Goal: Information Seeking & Learning: Learn about a topic

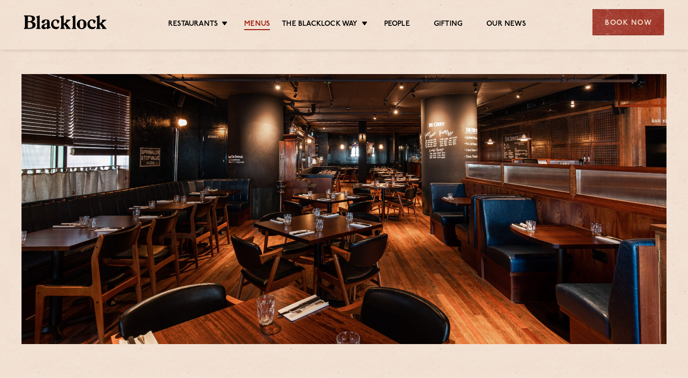
click at [257, 22] on link "Menus" at bounding box center [257, 25] width 26 height 11
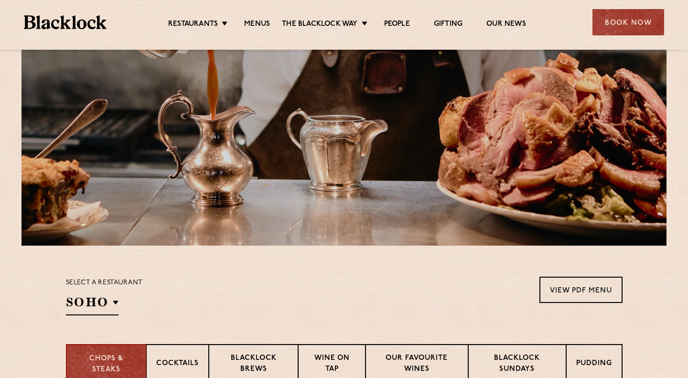
scroll to position [227, 0]
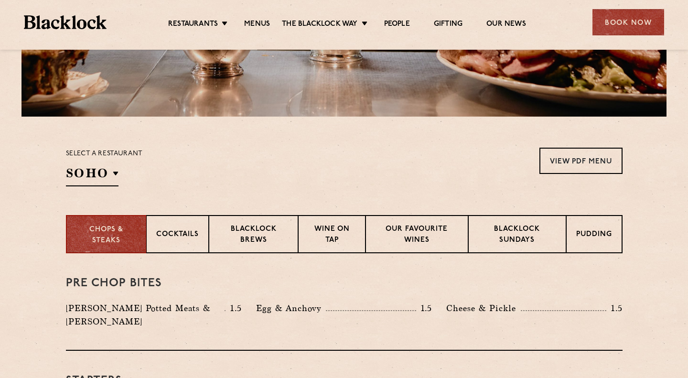
click at [117, 164] on div "Select a restaurant SOHO Soho Birmingham City Shoreditch Covent Garden Canary W…" at bounding box center [104, 167] width 77 height 39
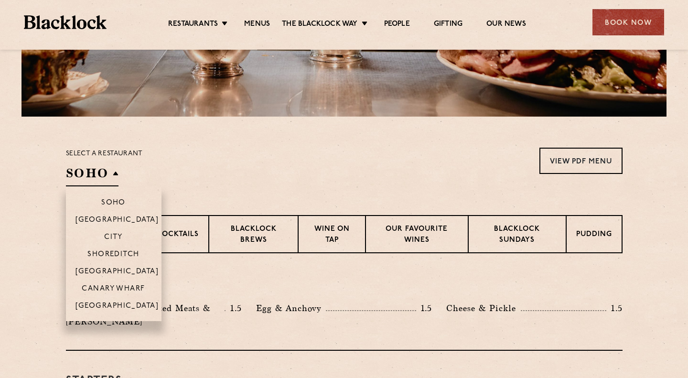
click at [108, 178] on h2 "SOHO" at bounding box center [92, 176] width 53 height 22
click at [126, 297] on li "Canary Wharf" at bounding box center [114, 288] width 96 height 17
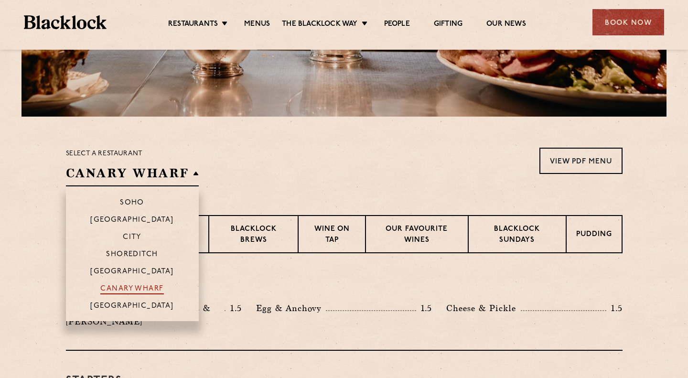
click at [126, 293] on p "Canary Wharf" at bounding box center [131, 290] width 63 height 10
click at [144, 293] on p "Canary Wharf" at bounding box center [131, 290] width 63 height 10
click at [143, 290] on p "Canary Wharf" at bounding box center [131, 290] width 63 height 10
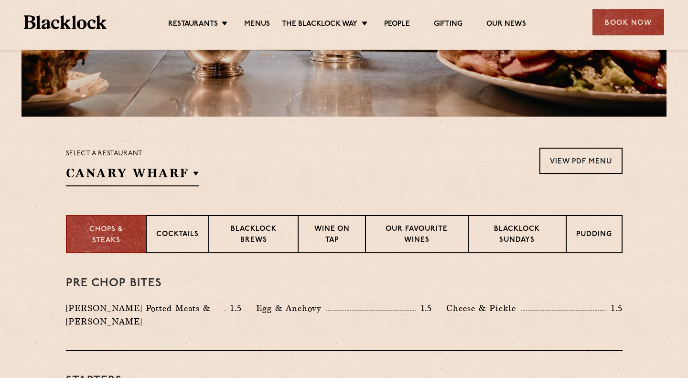
click at [484, 234] on p "Blacklock Sundays" at bounding box center [516, 235] width 77 height 22
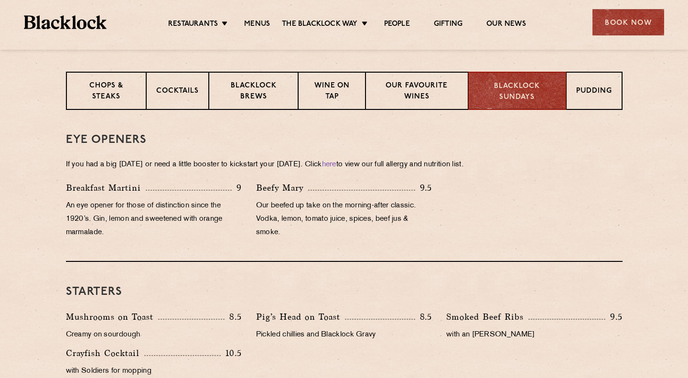
scroll to position [347, 0]
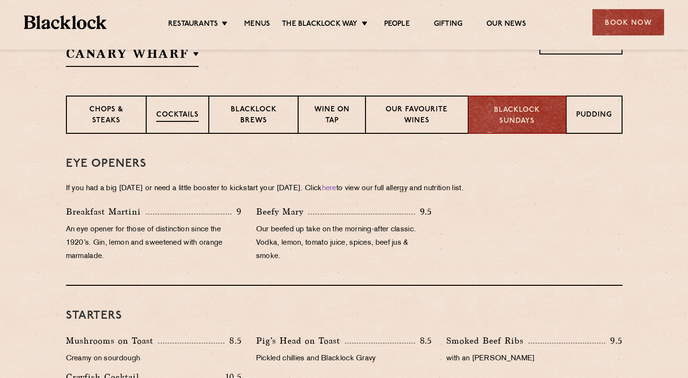
click at [188, 120] on p "Cocktails" at bounding box center [177, 116] width 43 height 12
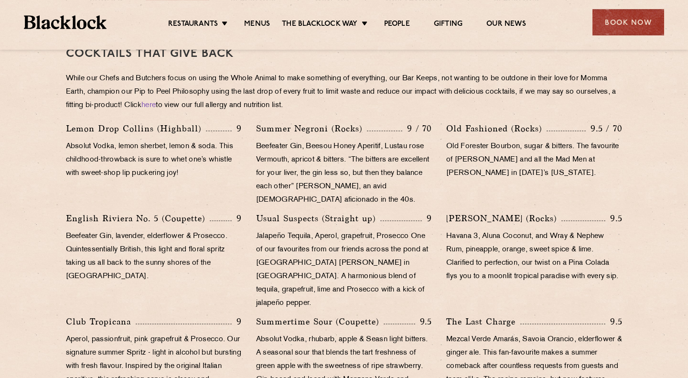
scroll to position [449, 0]
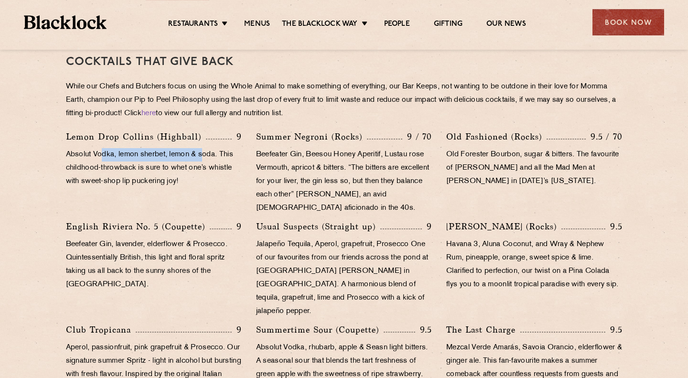
drag, startPoint x: 101, startPoint y: 154, endPoint x: 205, endPoint y: 158, distance: 104.2
click at [205, 158] on p "Absolut Vodka, lemon sherbet, lemon & soda. This childhood-throwback is sure to…" at bounding box center [154, 168] width 176 height 40
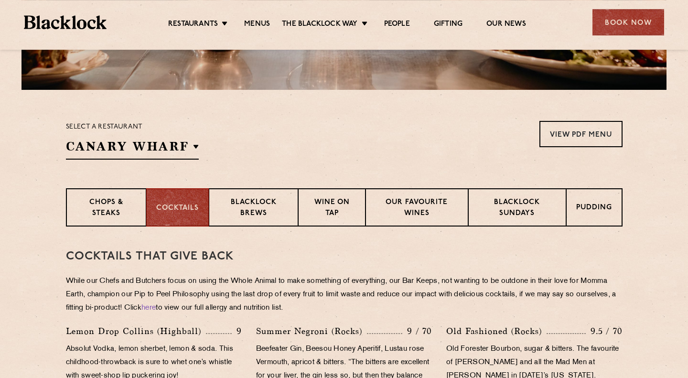
scroll to position [264, 0]
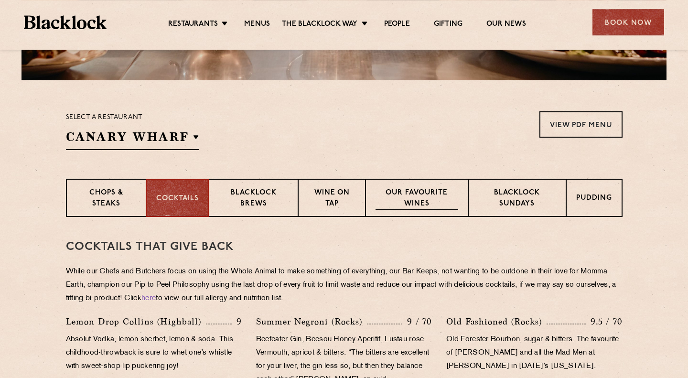
click at [421, 209] on p "Our favourite wines" at bounding box center [417, 199] width 83 height 22
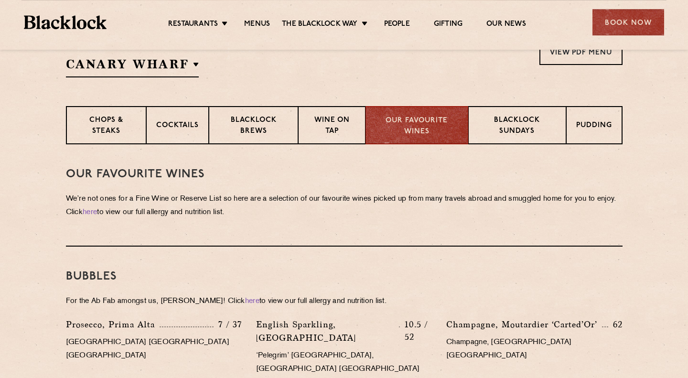
scroll to position [222, 0]
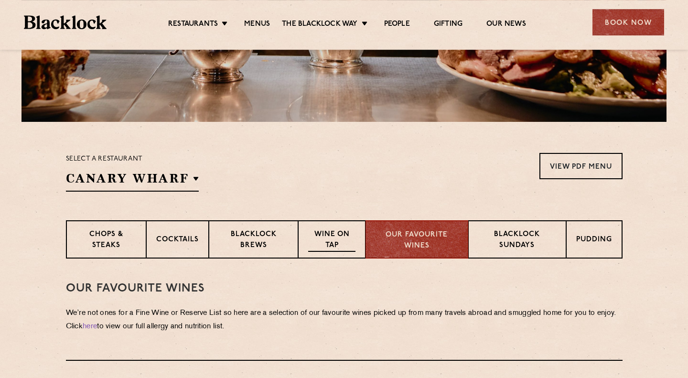
click at [328, 240] on p "Wine on Tap" at bounding box center [331, 240] width 47 height 22
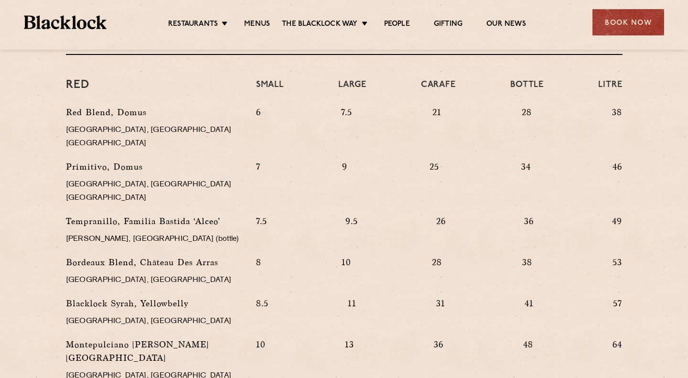
scroll to position [889, 0]
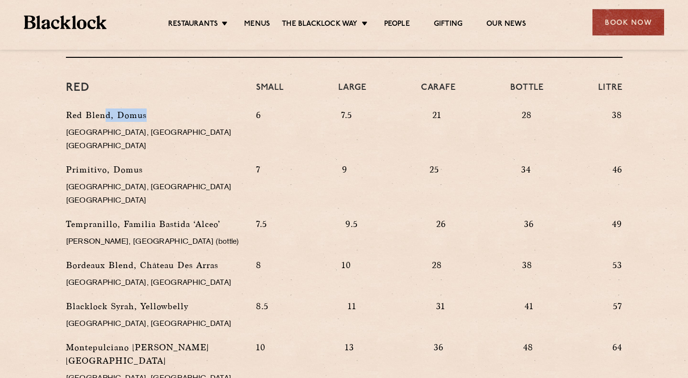
drag, startPoint x: 106, startPoint y: 102, endPoint x: 154, endPoint y: 100, distance: 47.8
click at [154, 108] on p "Red Blend, Domus" at bounding box center [154, 114] width 176 height 13
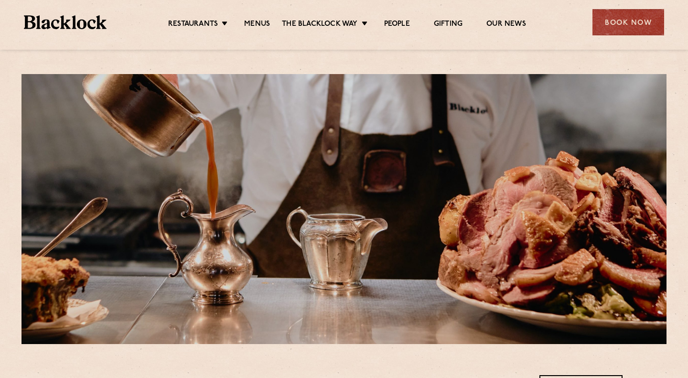
scroll to position [289, 0]
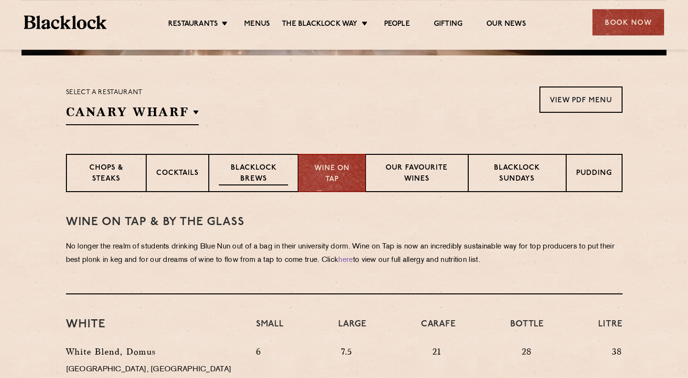
click at [231, 185] on div "Blacklock Brews" at bounding box center [254, 173] width 90 height 38
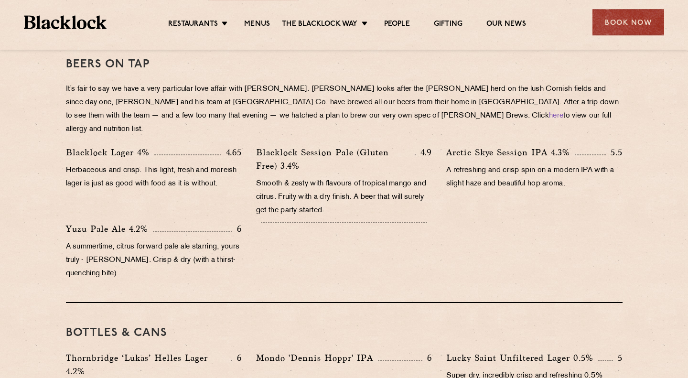
scroll to position [447, 0]
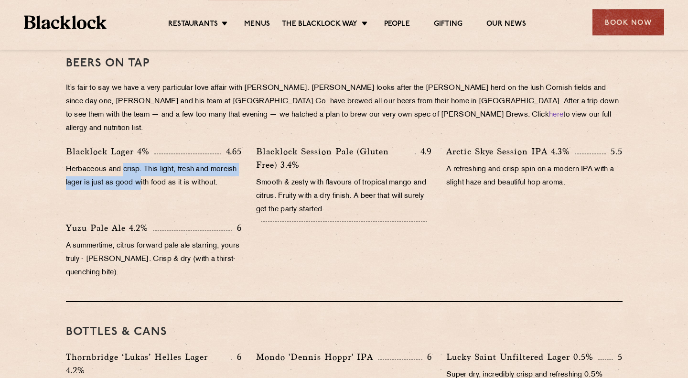
drag, startPoint x: 126, startPoint y: 152, endPoint x: 140, endPoint y: 173, distance: 24.5
click at [140, 173] on p "Herbaceous and crisp. This light, fresh and moreish lager is just as good with …" at bounding box center [154, 176] width 176 height 27
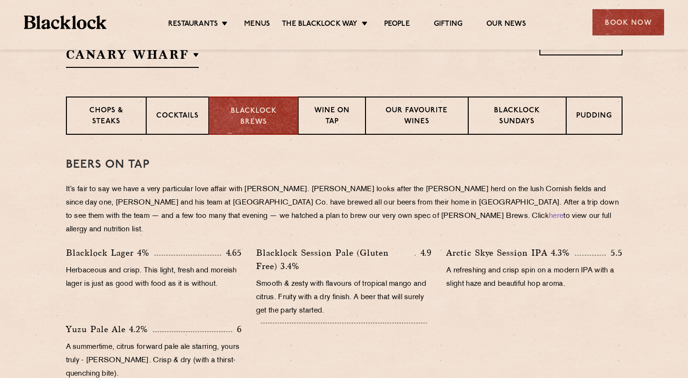
scroll to position [344, 0]
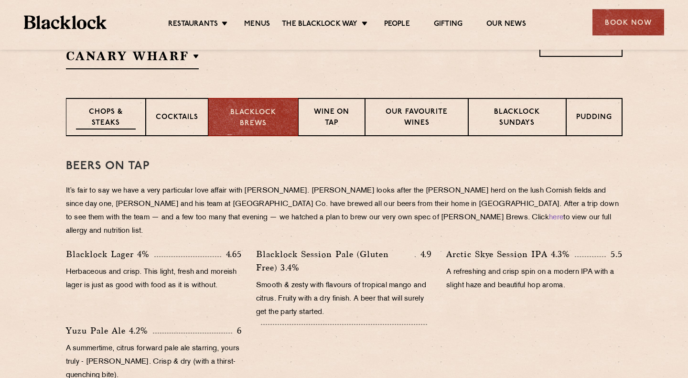
click at [130, 116] on p "Chops & Steaks" at bounding box center [106, 118] width 60 height 22
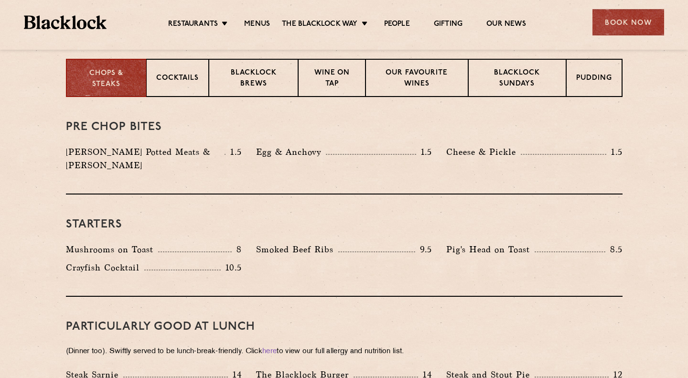
scroll to position [264, 0]
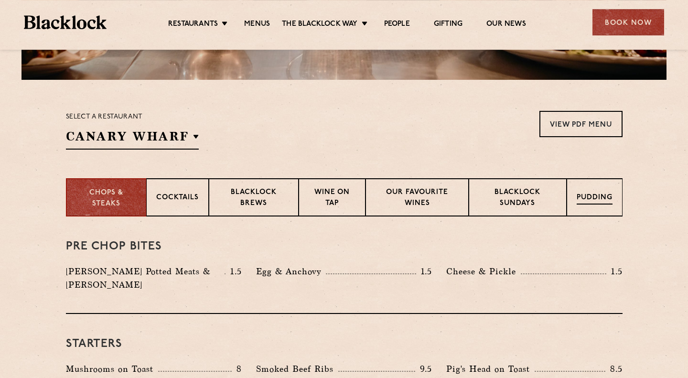
click at [582, 206] on div "Pudding" at bounding box center [595, 197] width 56 height 38
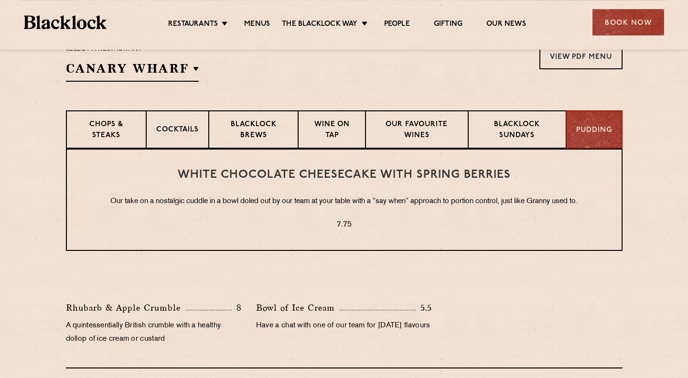
scroll to position [348, 0]
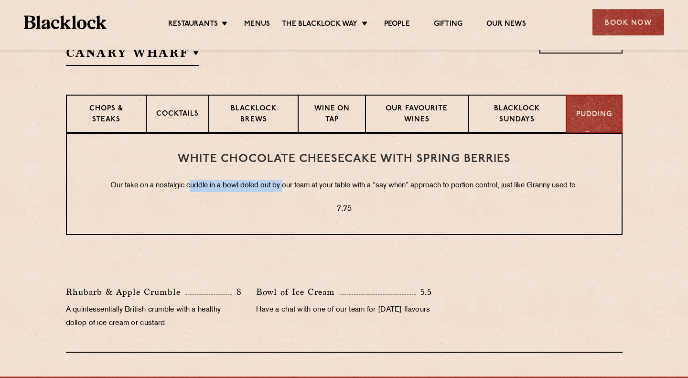
drag, startPoint x: 187, startPoint y: 186, endPoint x: 281, endPoint y: 187, distance: 94.1
click at [281, 187] on p "Our take on a nostalgic cuddle in a bowl doled out by our team at your table wi…" at bounding box center [344, 186] width 516 height 12
click at [282, 187] on p "Our take on a nostalgic cuddle in a bowl doled out by our team at your table wi…" at bounding box center [344, 186] width 516 height 12
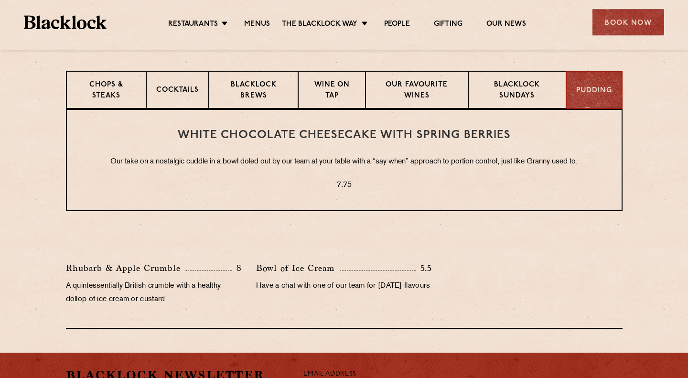
scroll to position [375, 0]
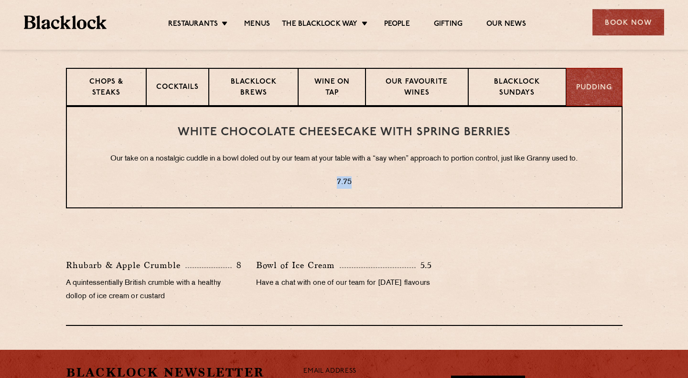
drag, startPoint x: 333, startPoint y: 182, endPoint x: 365, endPoint y: 182, distance: 32.0
click at [365, 182] on p "7.75" at bounding box center [344, 182] width 516 height 12
click at [366, 182] on p "7.75" at bounding box center [344, 182] width 516 height 12
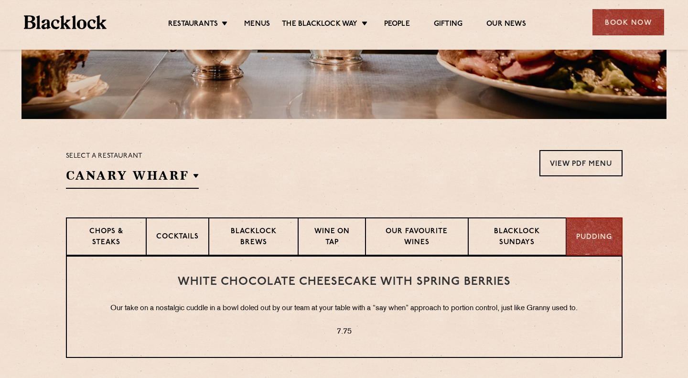
scroll to position [316, 0]
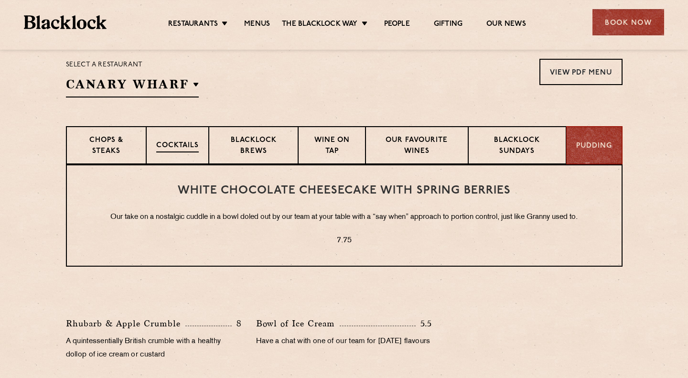
click at [182, 156] on div "Cocktails" at bounding box center [177, 145] width 63 height 38
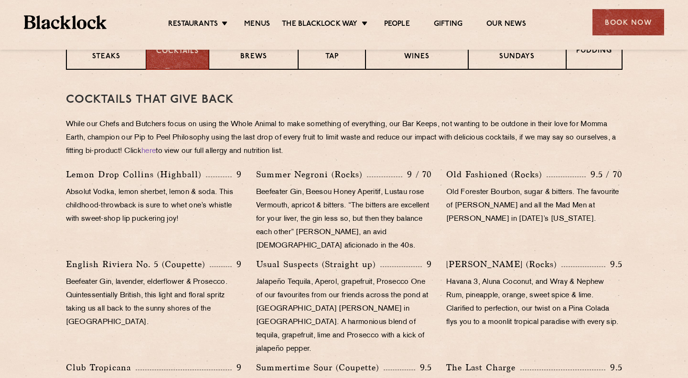
scroll to position [369, 0]
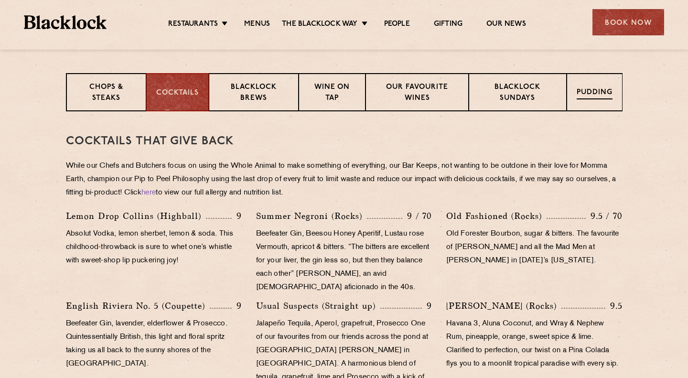
click at [602, 94] on p "Pudding" at bounding box center [595, 93] width 36 height 12
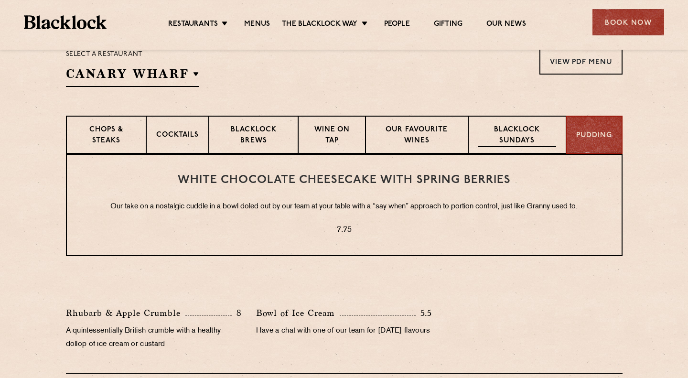
scroll to position [355, 0]
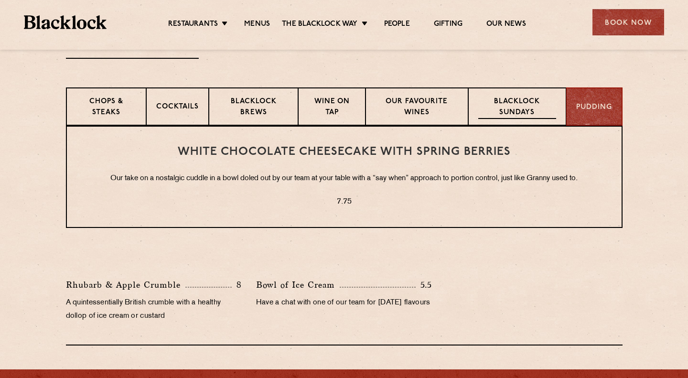
click at [527, 125] on div "Blacklock Sundays" at bounding box center [516, 106] width 97 height 38
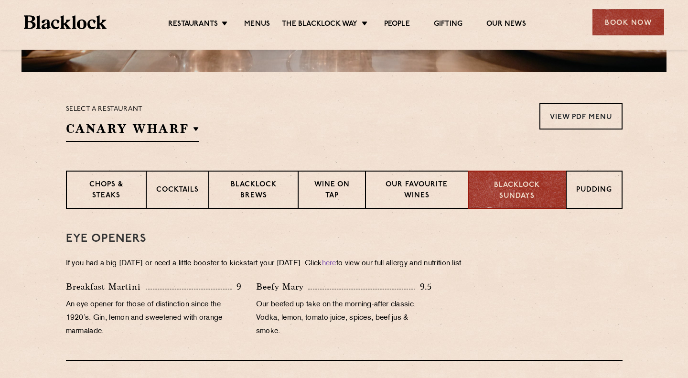
scroll to position [195, 0]
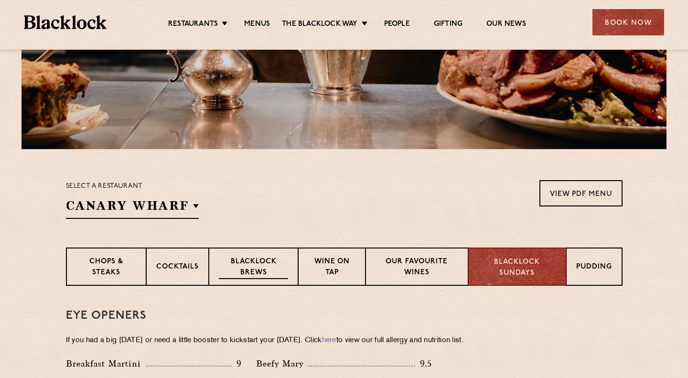
click at [273, 258] on p "Blacklock Brews" at bounding box center [254, 268] width 70 height 22
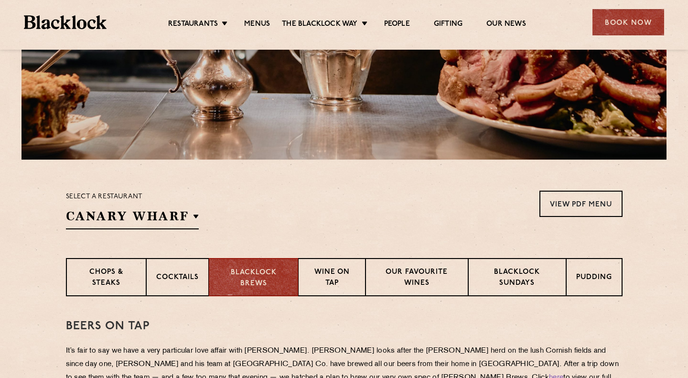
scroll to position [313, 0]
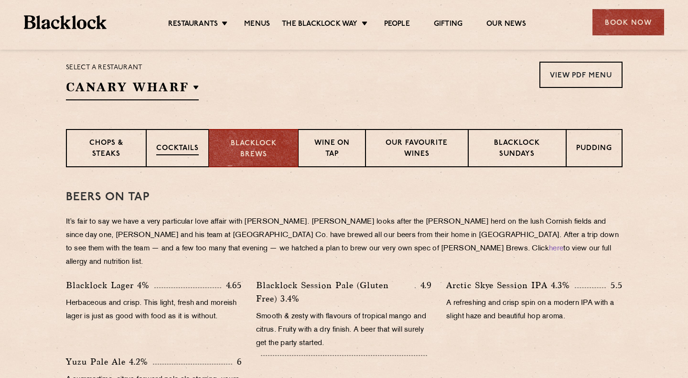
click at [171, 147] on p "Cocktails" at bounding box center [177, 149] width 43 height 12
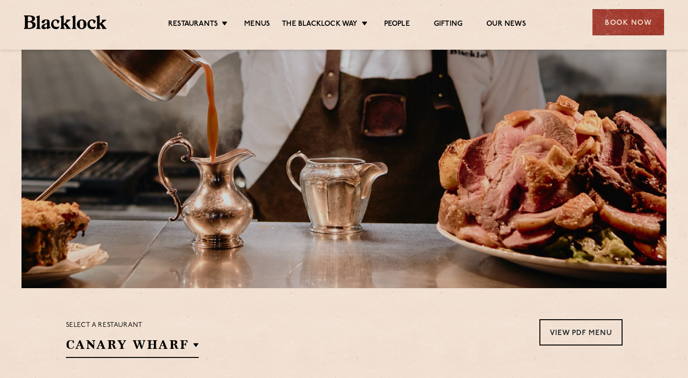
scroll to position [0, 0]
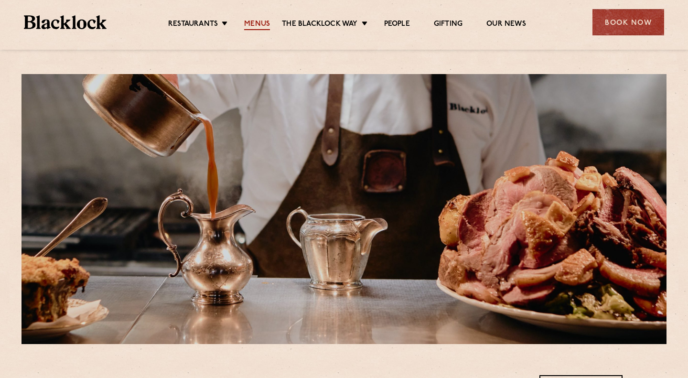
click at [264, 22] on link "Menus" at bounding box center [257, 25] width 26 height 11
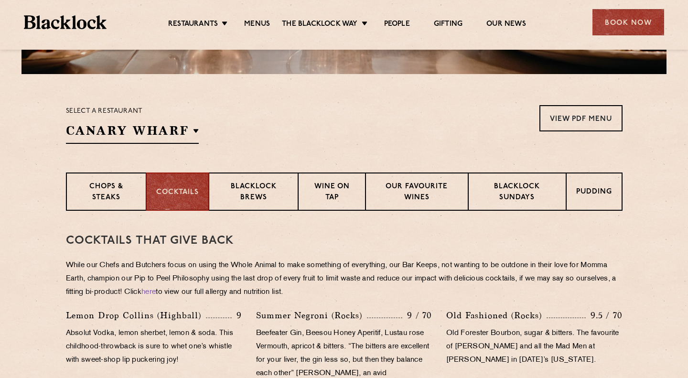
scroll to position [355, 0]
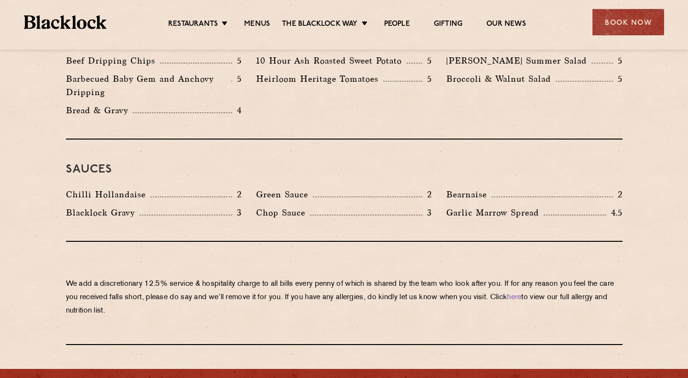
scroll to position [1534, 0]
